Goal: Check status: Check status

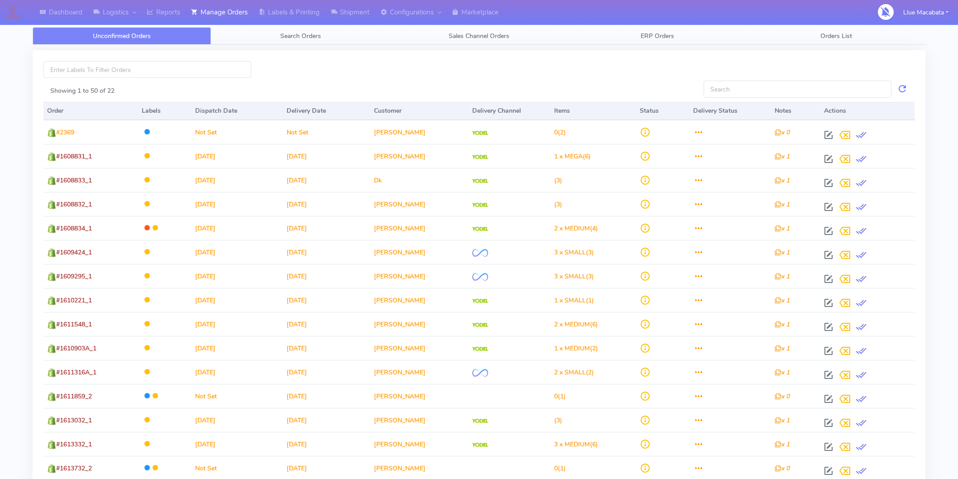
click at [315, 32] on span "Search Orders" at bounding box center [300, 36] width 41 height 9
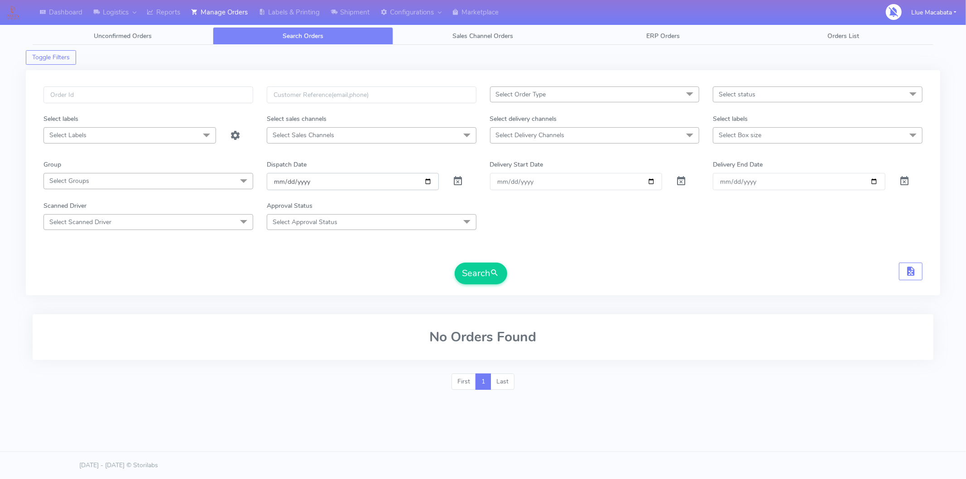
click at [276, 178] on input "[DATE]" at bounding box center [353, 181] width 172 height 17
drag, startPoint x: 288, startPoint y: 181, endPoint x: 292, endPoint y: 182, distance: 4.5
click at [288, 182] on input "date" at bounding box center [353, 181] width 172 height 17
click at [298, 182] on input "date" at bounding box center [353, 181] width 172 height 17
click at [98, 99] on input "text" at bounding box center [148, 94] width 210 height 17
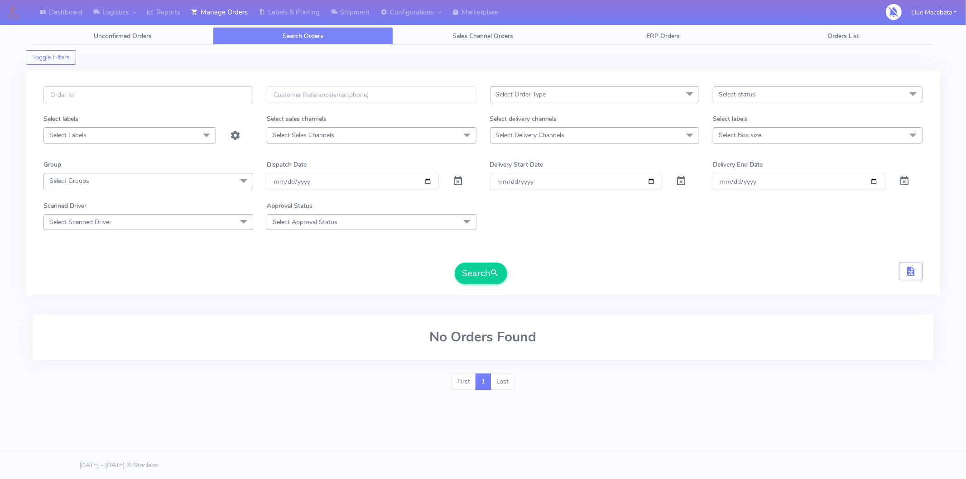
paste input "1614431"
click at [494, 274] on span "submit" at bounding box center [494, 273] width 9 height 12
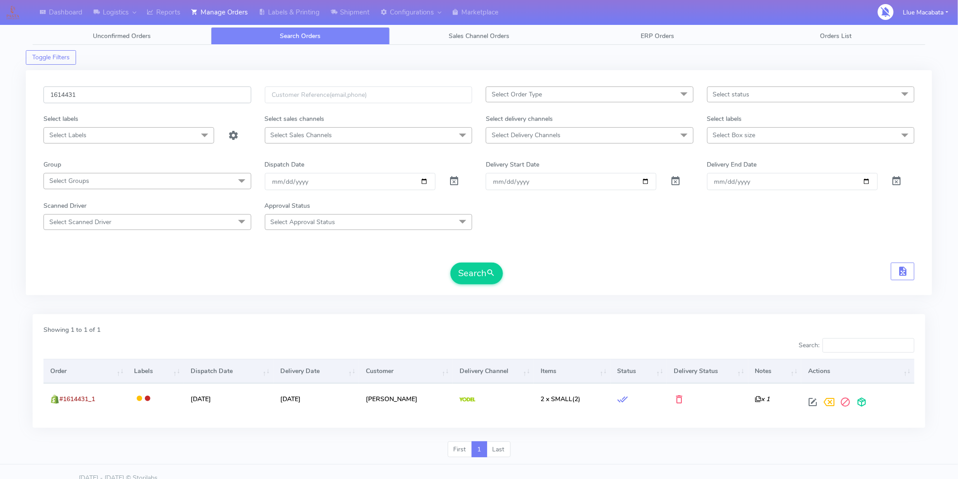
click at [108, 97] on input "1614431" at bounding box center [147, 94] width 208 height 17
paste input "5623"
type input "1615623"
drag, startPoint x: 480, startPoint y: 271, endPoint x: 478, endPoint y: 265, distance: 5.9
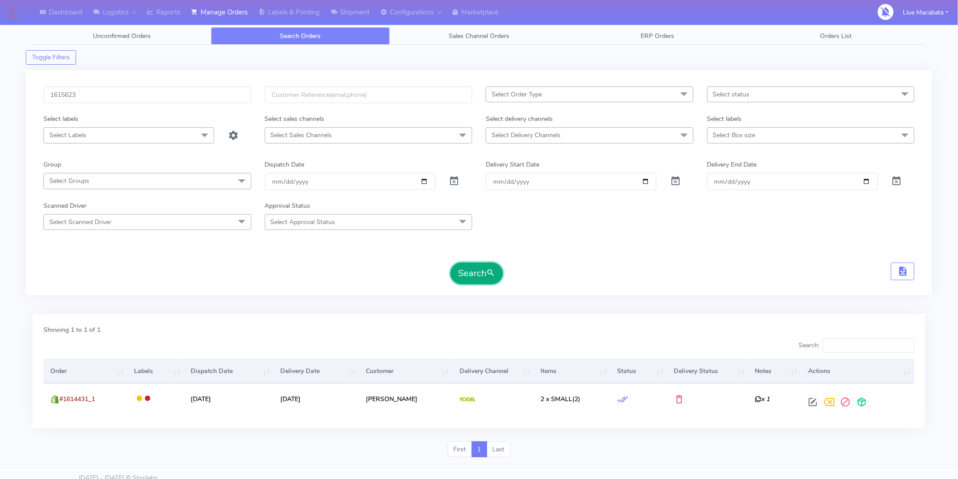
click at [479, 270] on button "Search" at bounding box center [476, 274] width 53 height 22
